Goal: Task Accomplishment & Management: Manage account settings

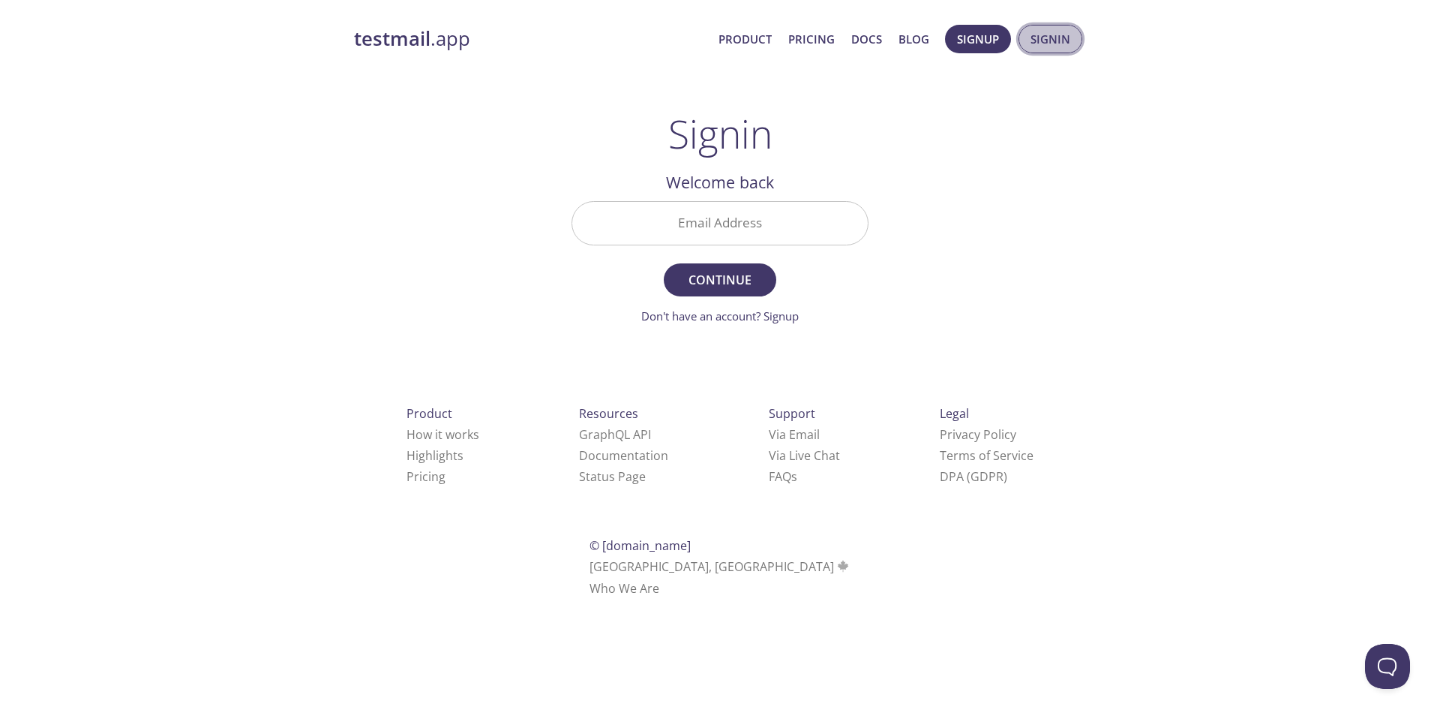
click at [1037, 36] on span "Signin" at bounding box center [1051, 39] width 40 height 20
click at [723, 236] on input "Email Address" at bounding box center [720, 223] width 296 height 43
type input "[EMAIL_ADDRESS][DOMAIN_NAME]"
click at [722, 294] on button "Continue" at bounding box center [720, 279] width 113 height 33
click at [812, 227] on input "Signin Security Code" at bounding box center [720, 223] width 296 height 43
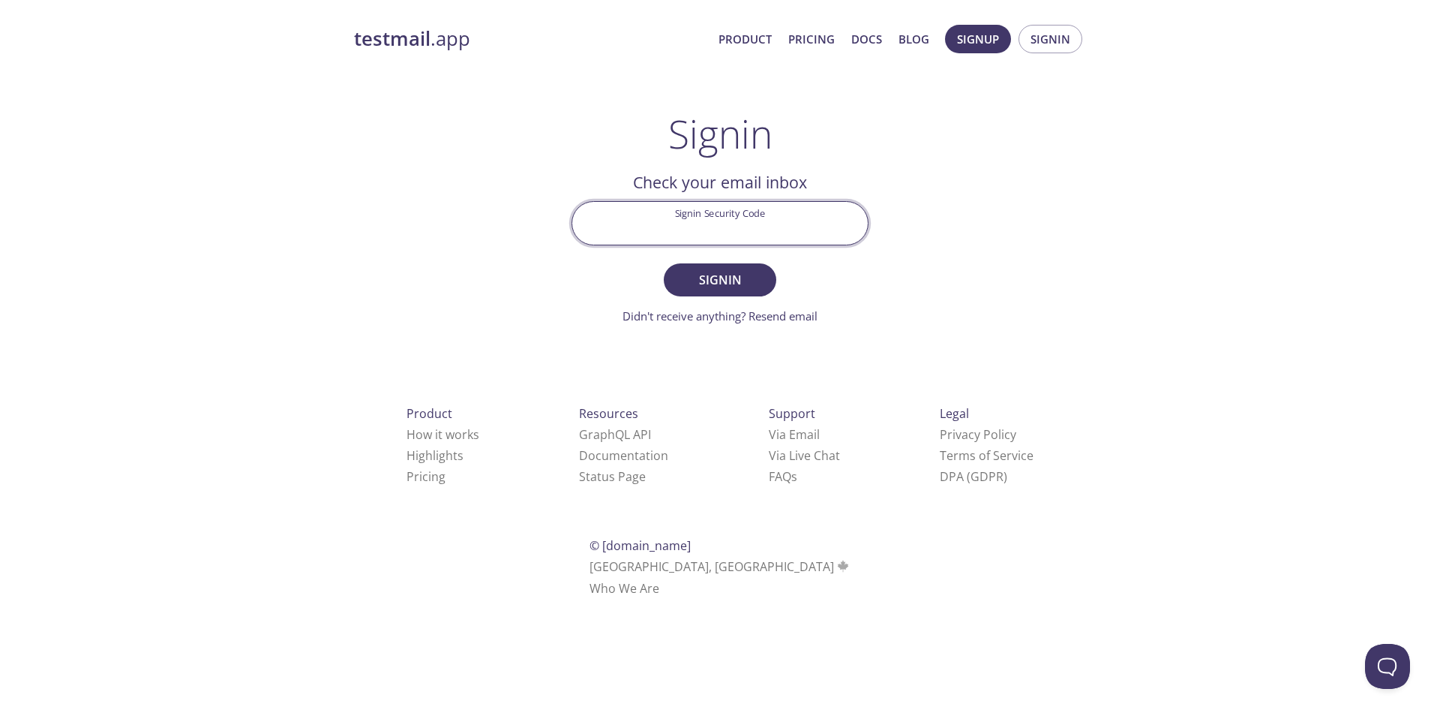
paste input "VX2EFL5"
type input "VX2EFL5"
click at [715, 278] on span "Signin" at bounding box center [720, 279] width 80 height 21
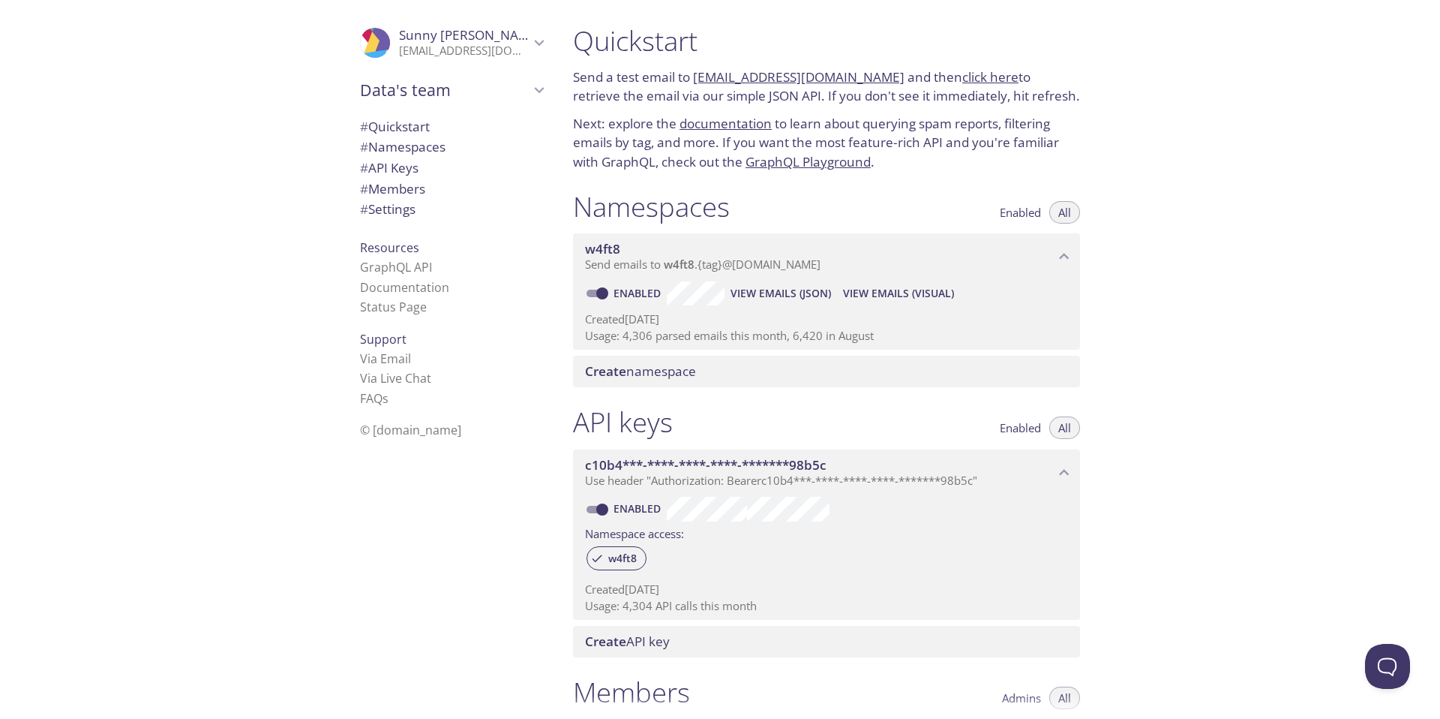
click at [967, 72] on link "click here" at bounding box center [990, 76] width 56 height 17
